Goal: Check status

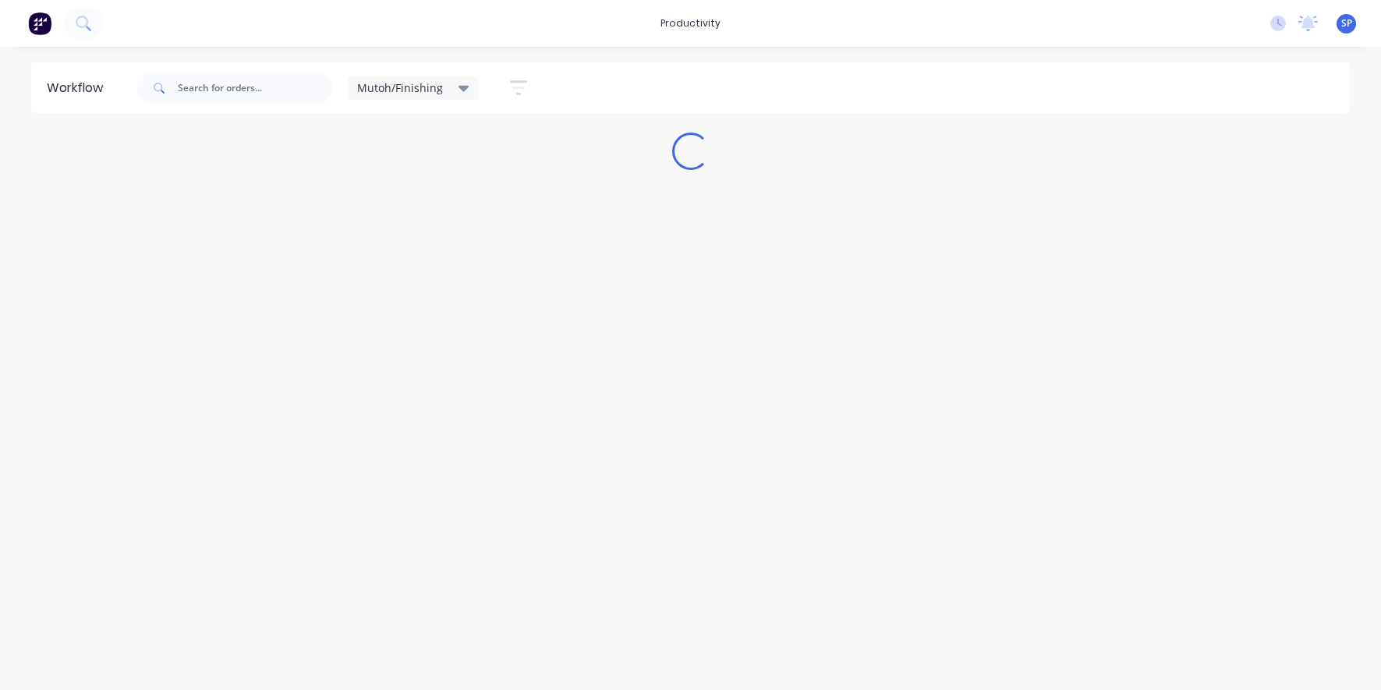
click at [461, 87] on icon at bounding box center [464, 89] width 11 height 6
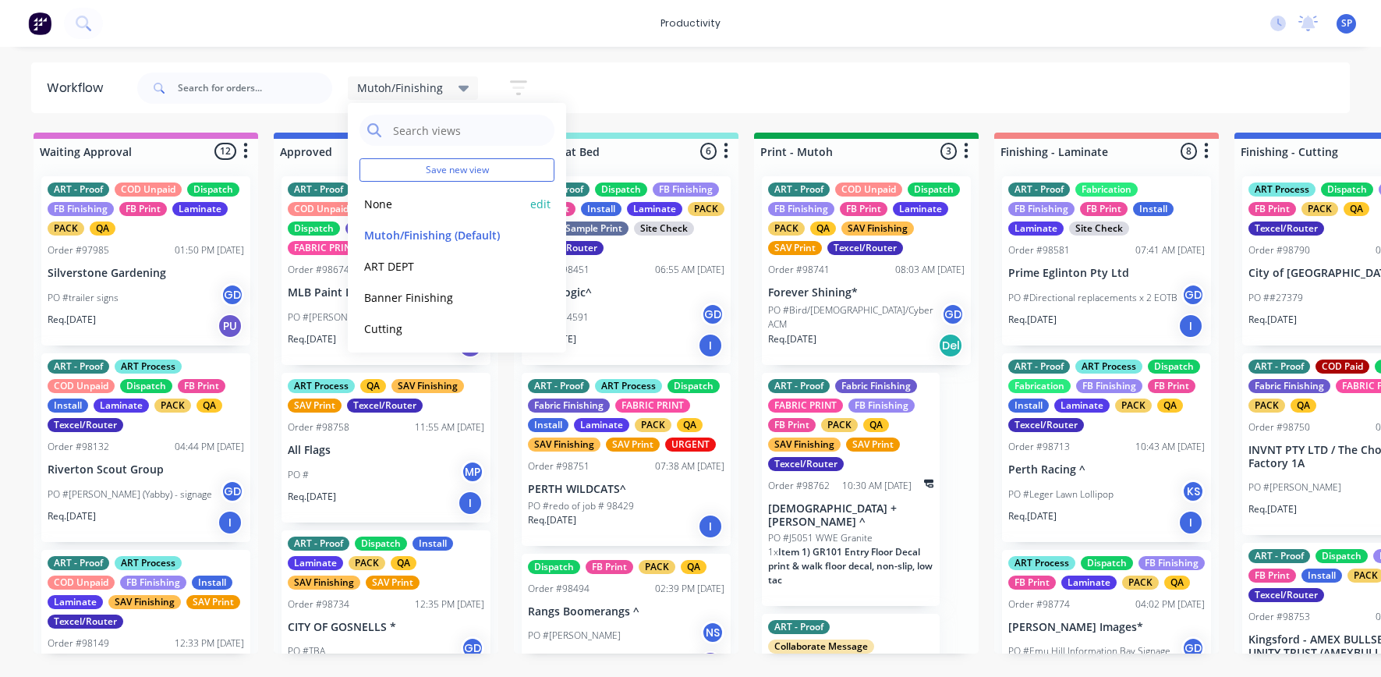
click at [391, 208] on button "None" at bounding box center [443, 204] width 166 height 18
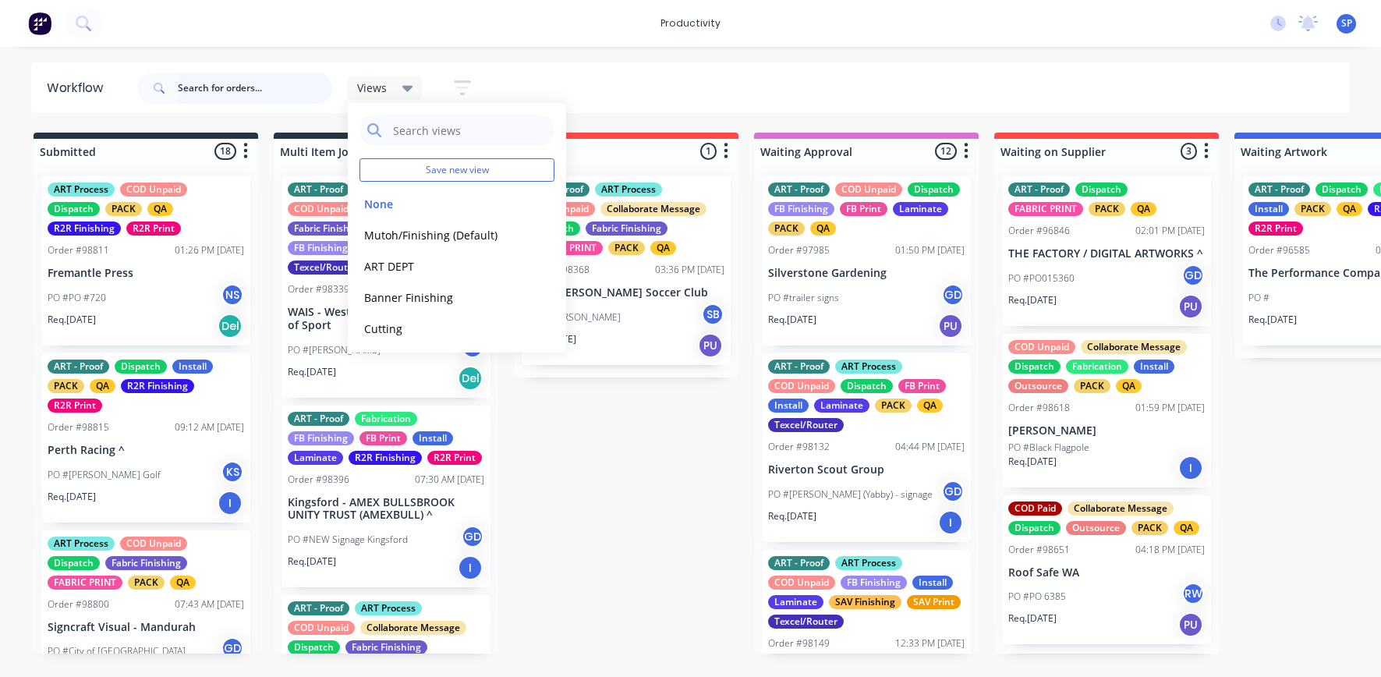
click at [237, 91] on input "text" at bounding box center [255, 88] width 154 height 31
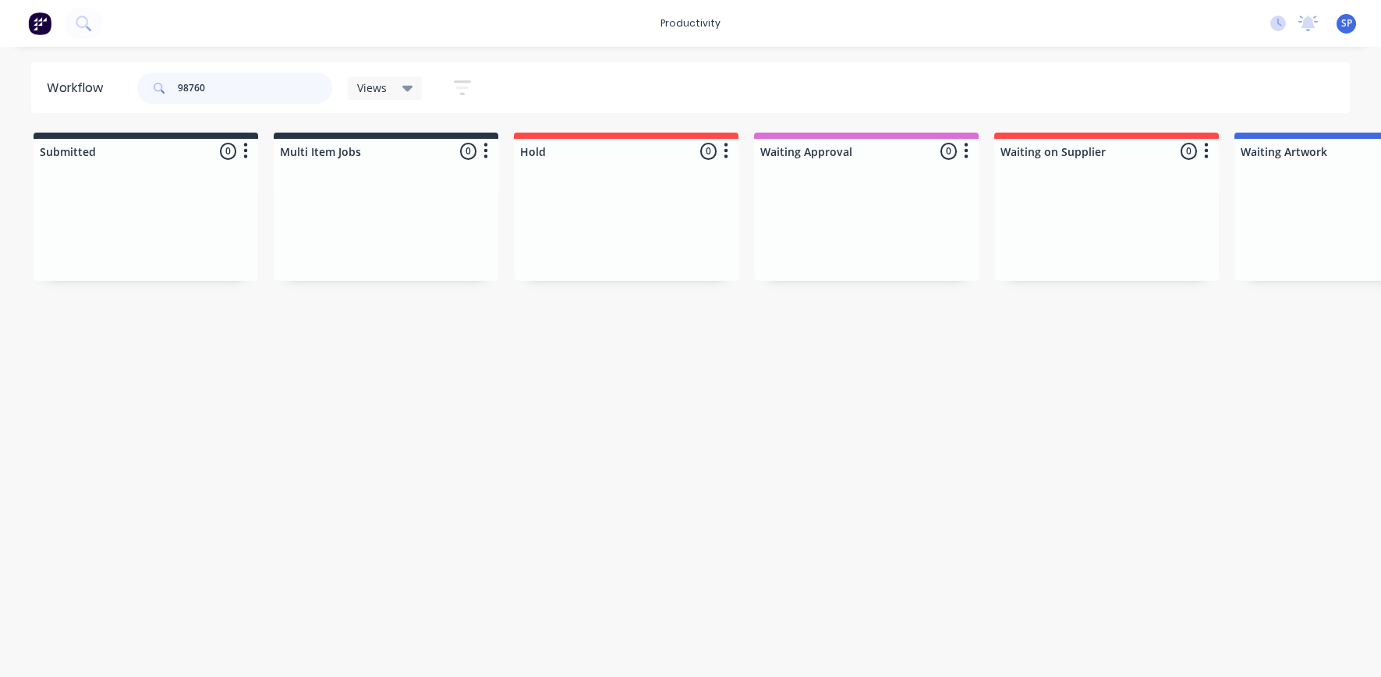
drag, startPoint x: 210, startPoint y: 90, endPoint x: 202, endPoint y: 90, distance: 7.8
click at [202, 90] on input "98760" at bounding box center [255, 88] width 154 height 31
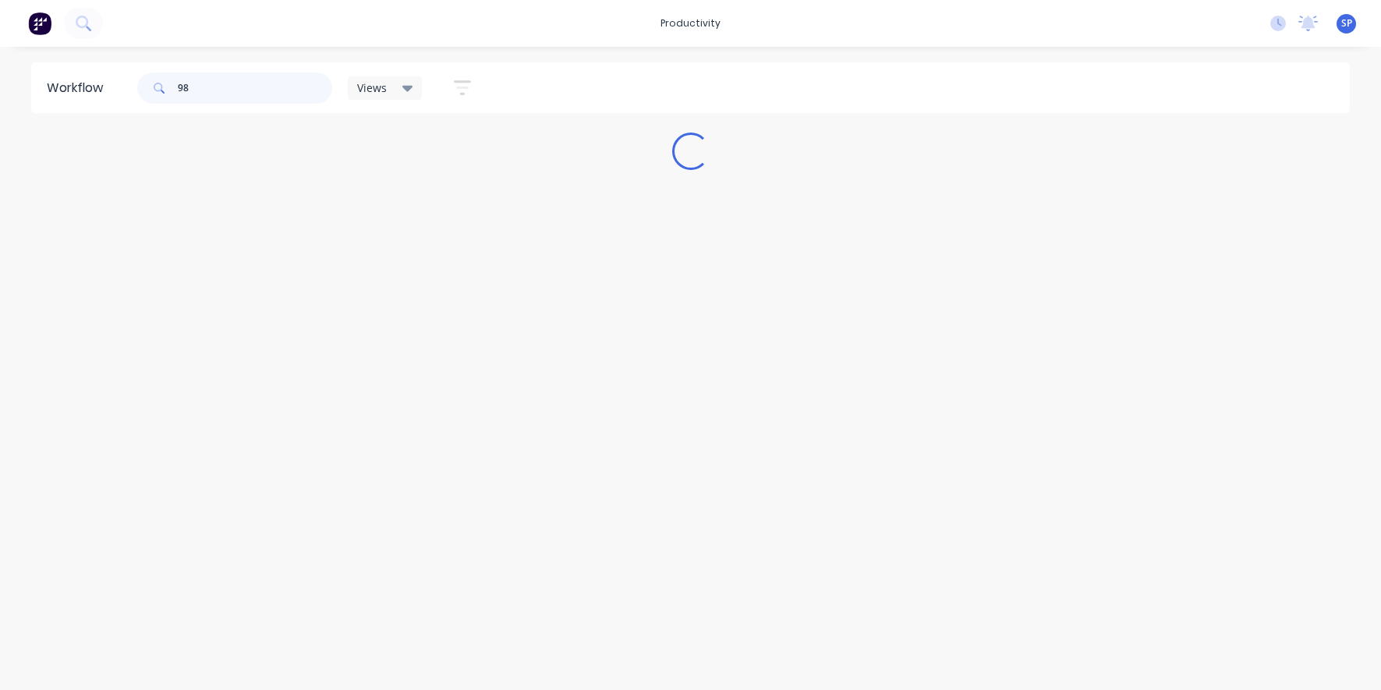
type input "9"
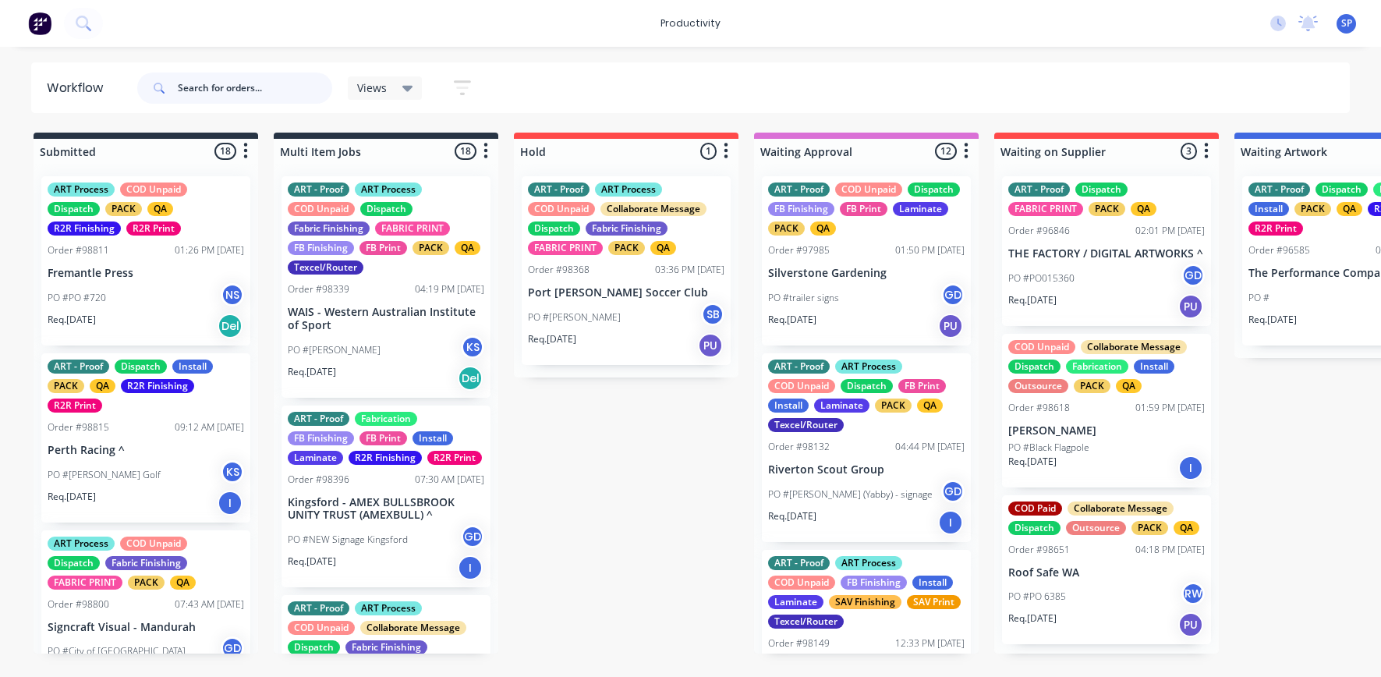
click at [218, 92] on input "text" at bounding box center [255, 88] width 154 height 31
type input "98758"
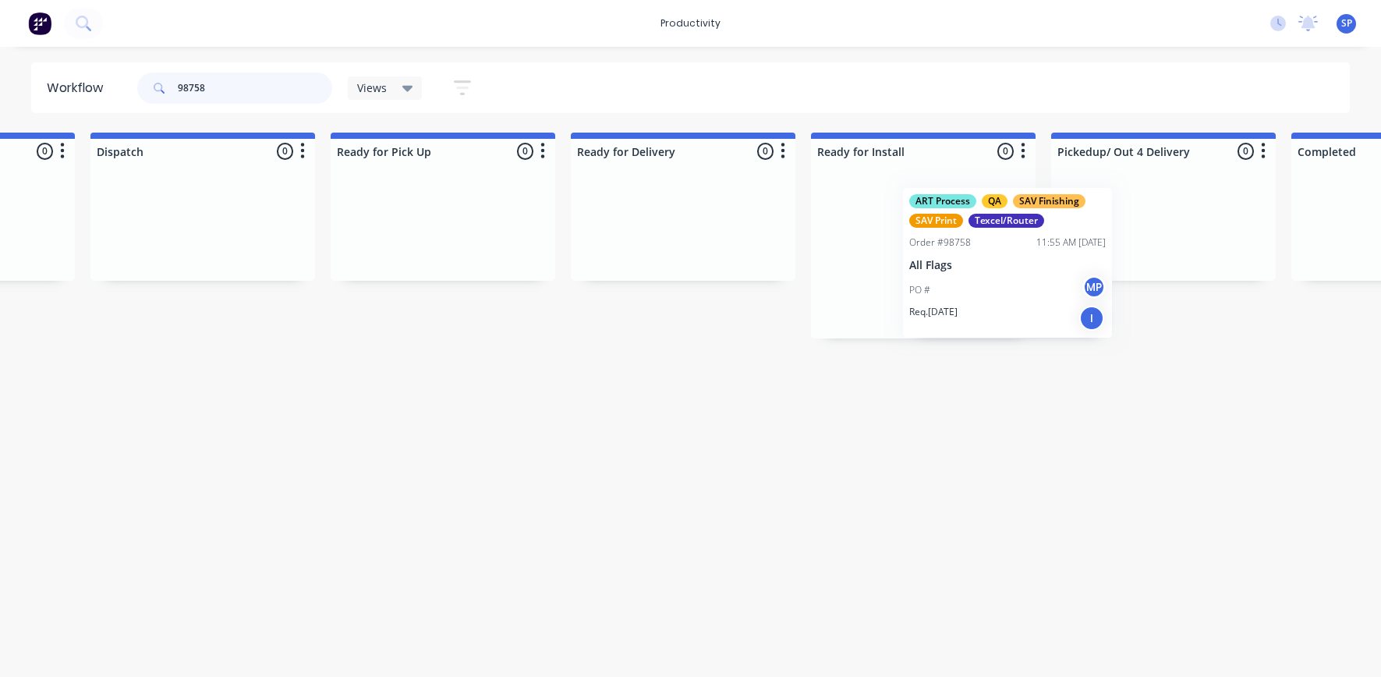
scroll to position [0, 4272]
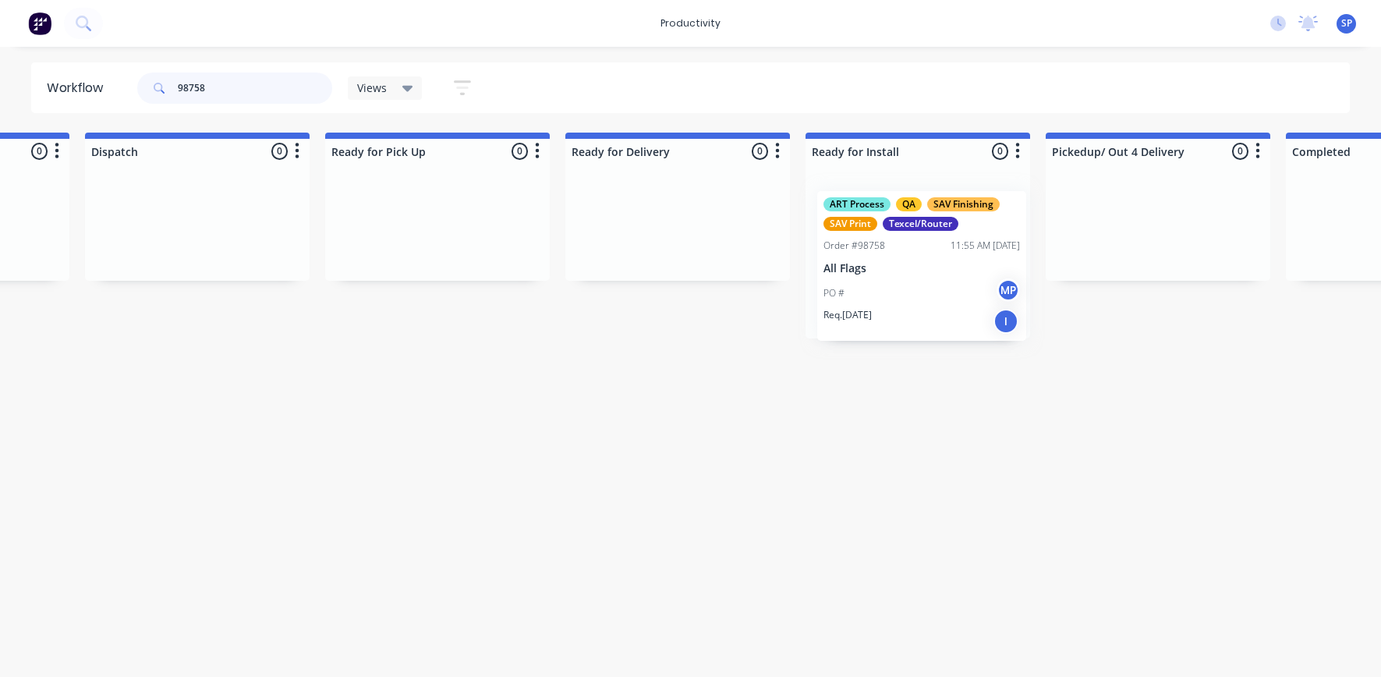
drag, startPoint x: 332, startPoint y: 271, endPoint x: 906, endPoint y: 284, distance: 574.1
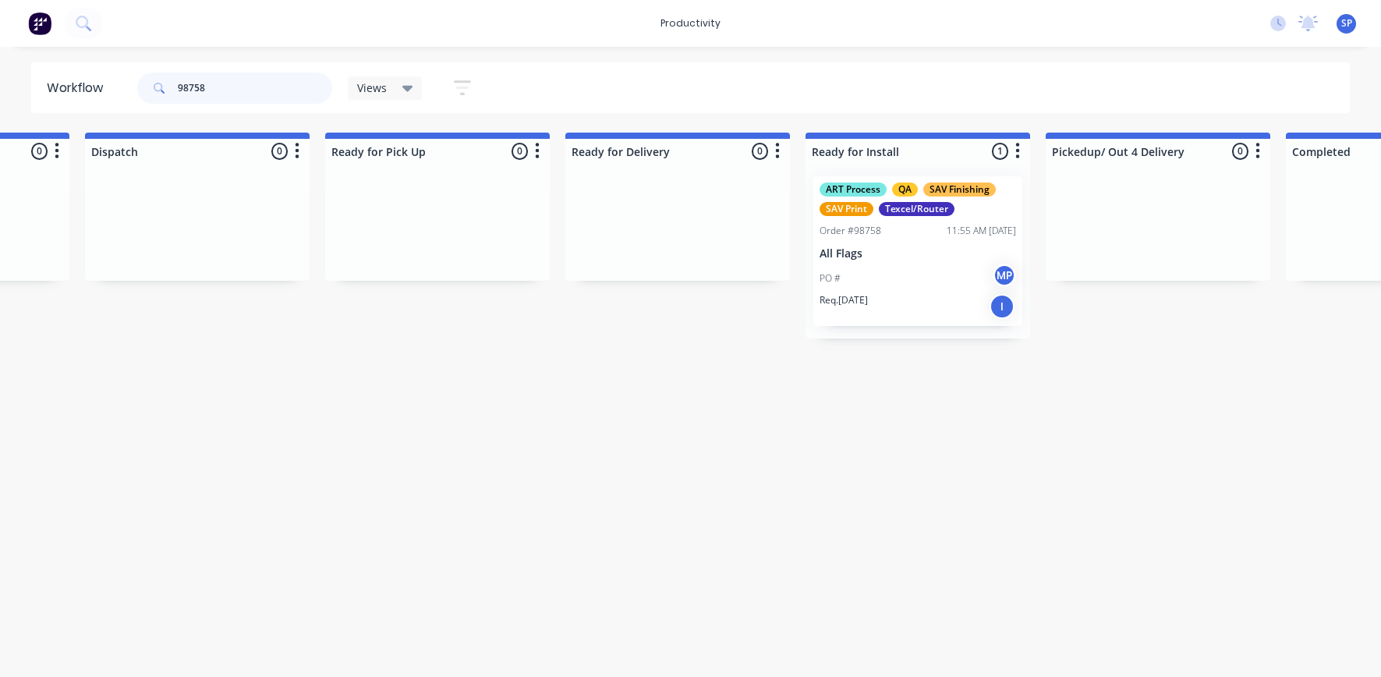
drag, startPoint x: 213, startPoint y: 86, endPoint x: 168, endPoint y: 104, distance: 47.9
click at [167, 94] on div "98758" at bounding box center [234, 88] width 195 height 31
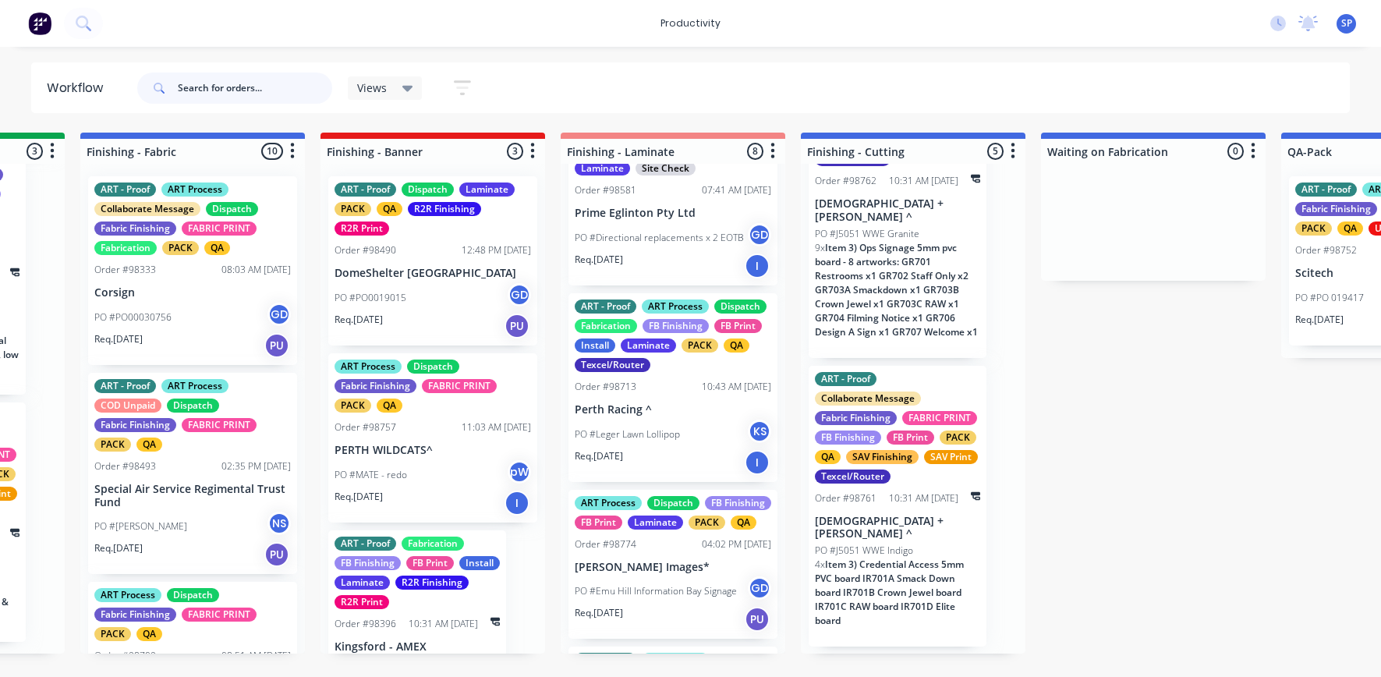
scroll to position [0, 0]
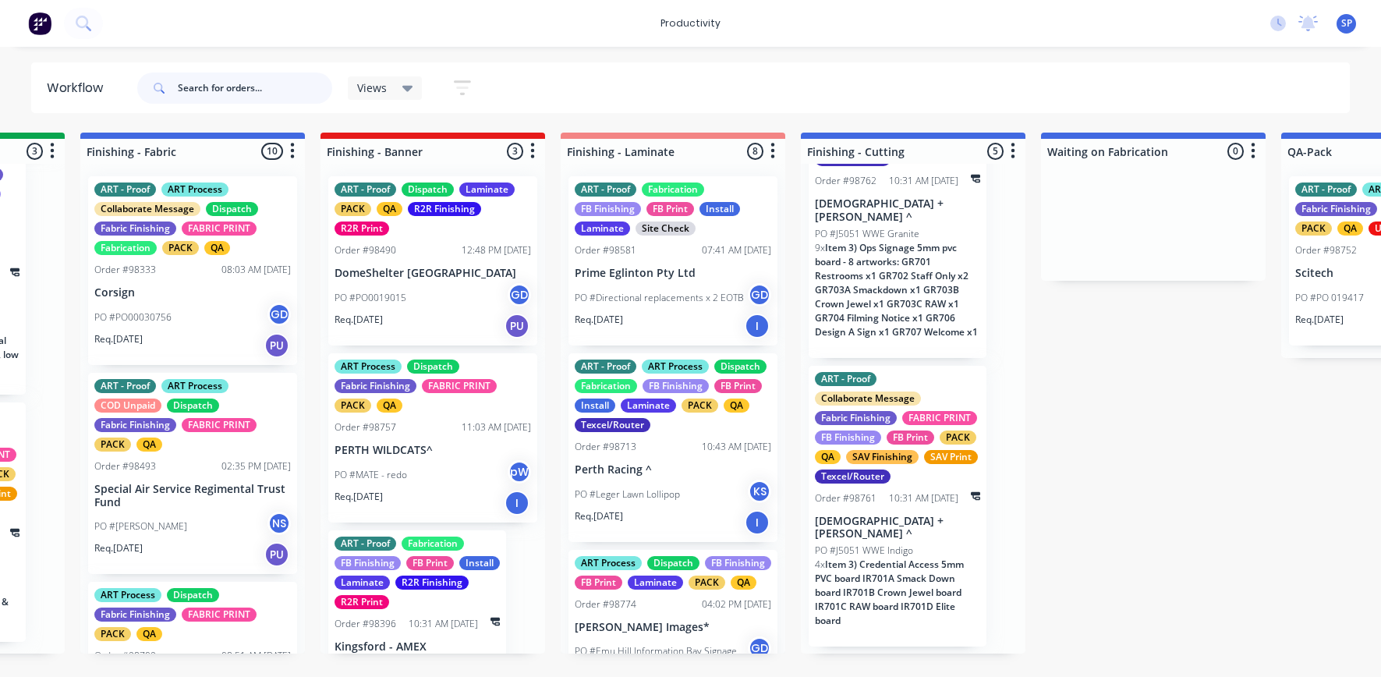
click at [245, 96] on input "text" at bounding box center [255, 88] width 154 height 31
type input "98760"
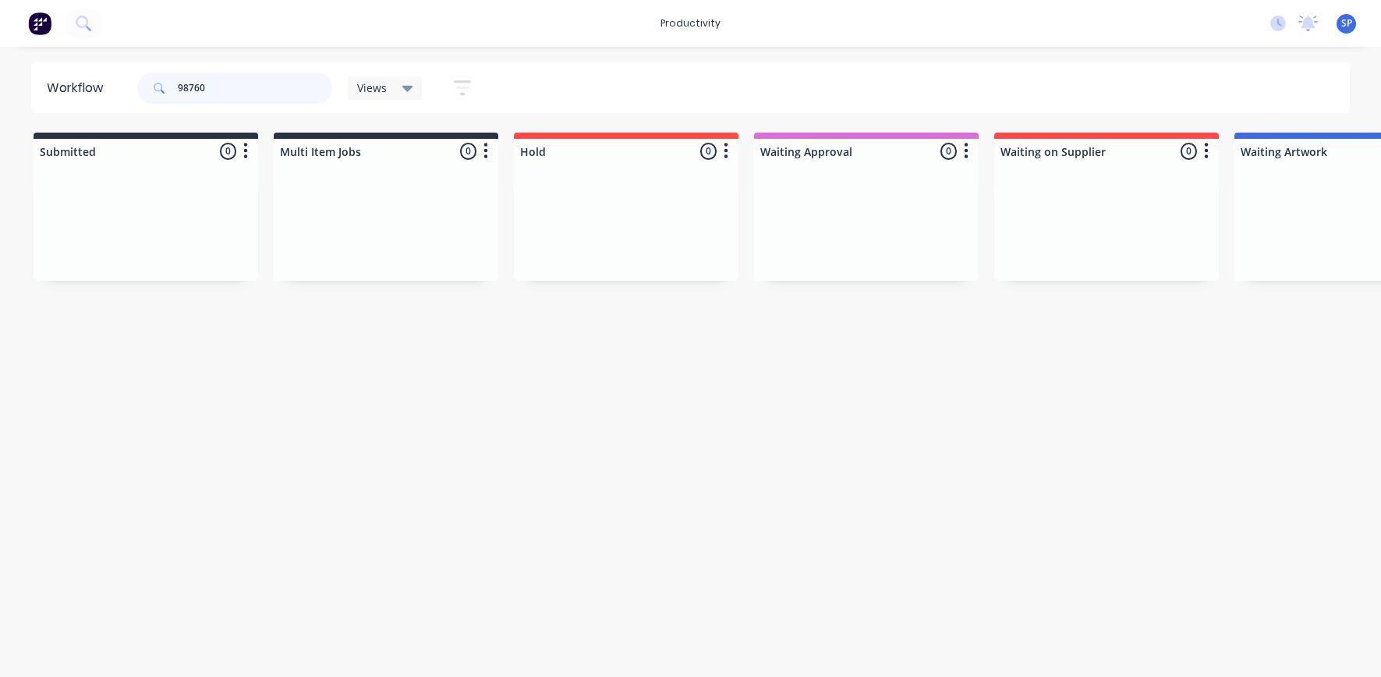
drag, startPoint x: 230, startPoint y: 83, endPoint x: 154, endPoint y: 87, distance: 75.7
click at [162, 91] on div "98760" at bounding box center [234, 88] width 195 height 31
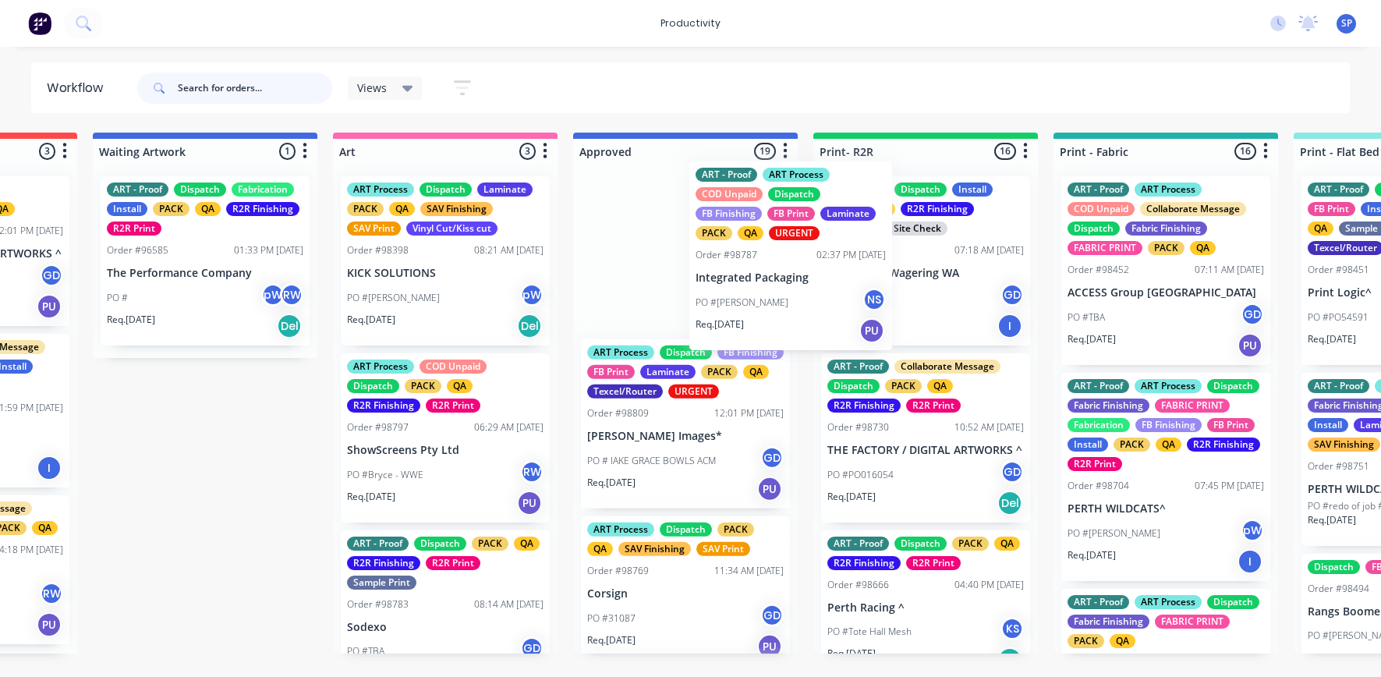
scroll to position [777, 0]
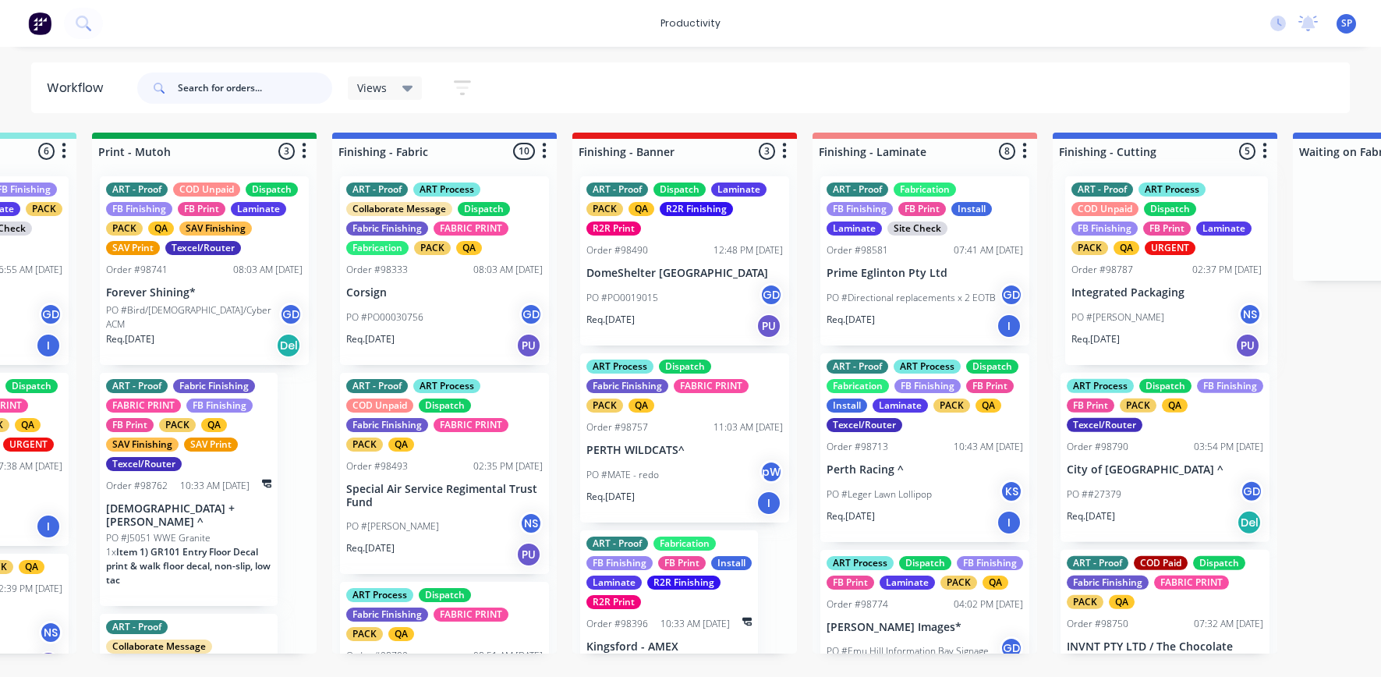
drag, startPoint x: 632, startPoint y: 315, endPoint x: 1128, endPoint y: 327, distance: 495.3
click at [1128, 327] on div "Submitted 18 Sort By Created date Required date Order number Customer name Most…" at bounding box center [401, 393] width 5993 height 521
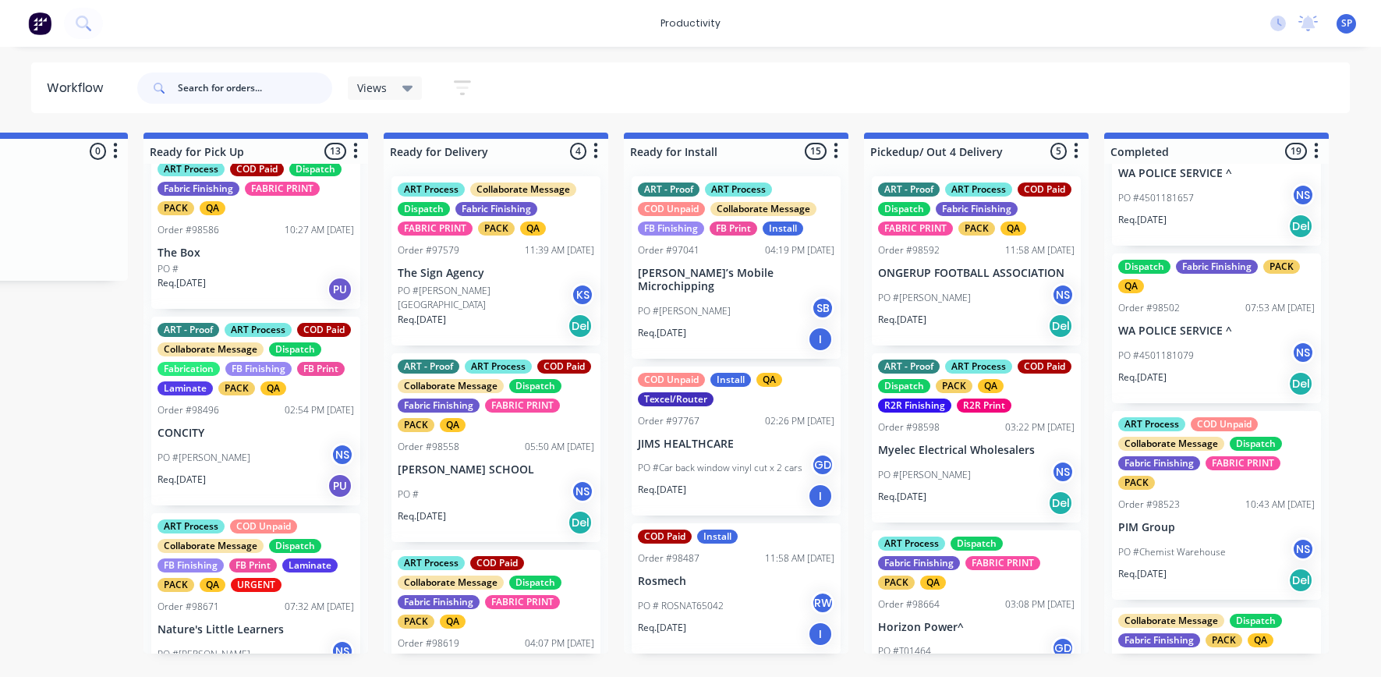
scroll to position [468, 0]
